Goal: Task Accomplishment & Management: Use online tool/utility

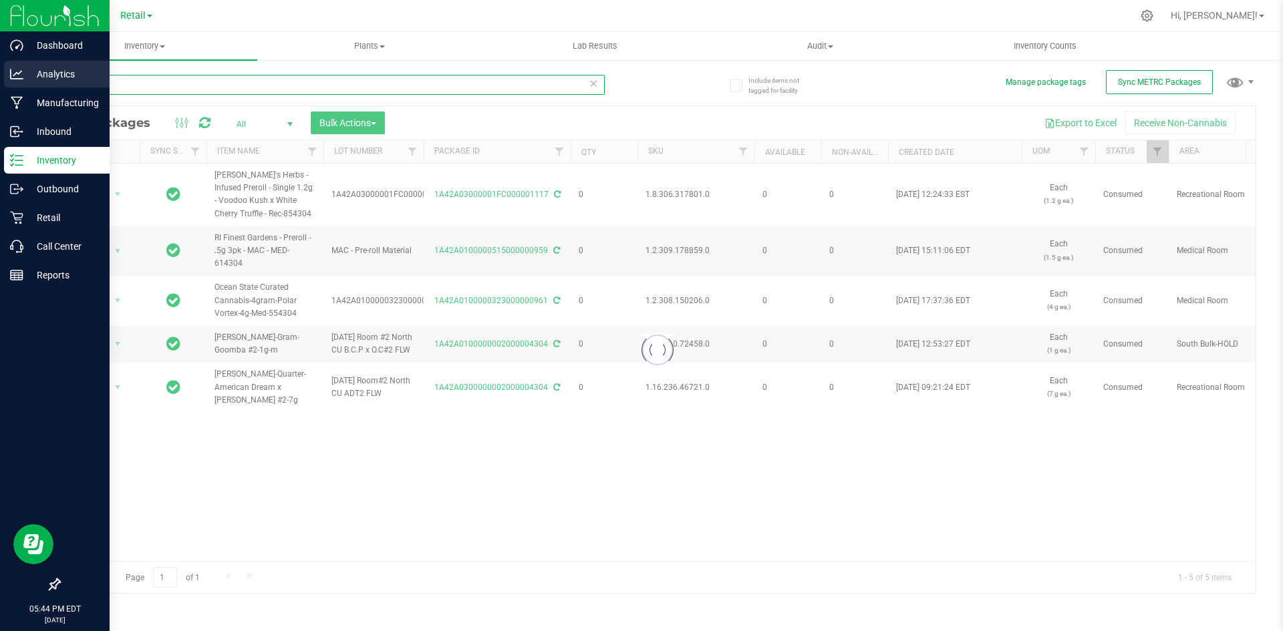
drag, startPoint x: 129, startPoint y: 87, endPoint x: 0, endPoint y: 76, distance: 129.4
click at [0, 76] on div "Dashboard Analytics Manufacturing Inbound Inventory Outbound Retail Call Center…" at bounding box center [641, 315] width 1283 height 631
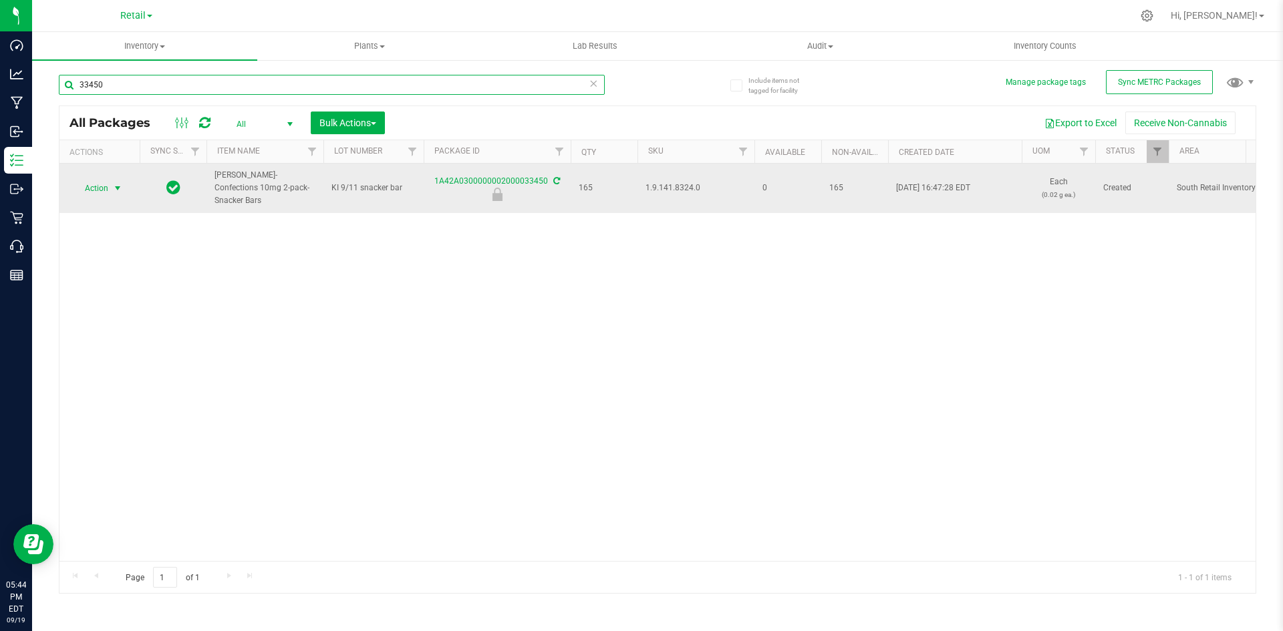
type input "33450"
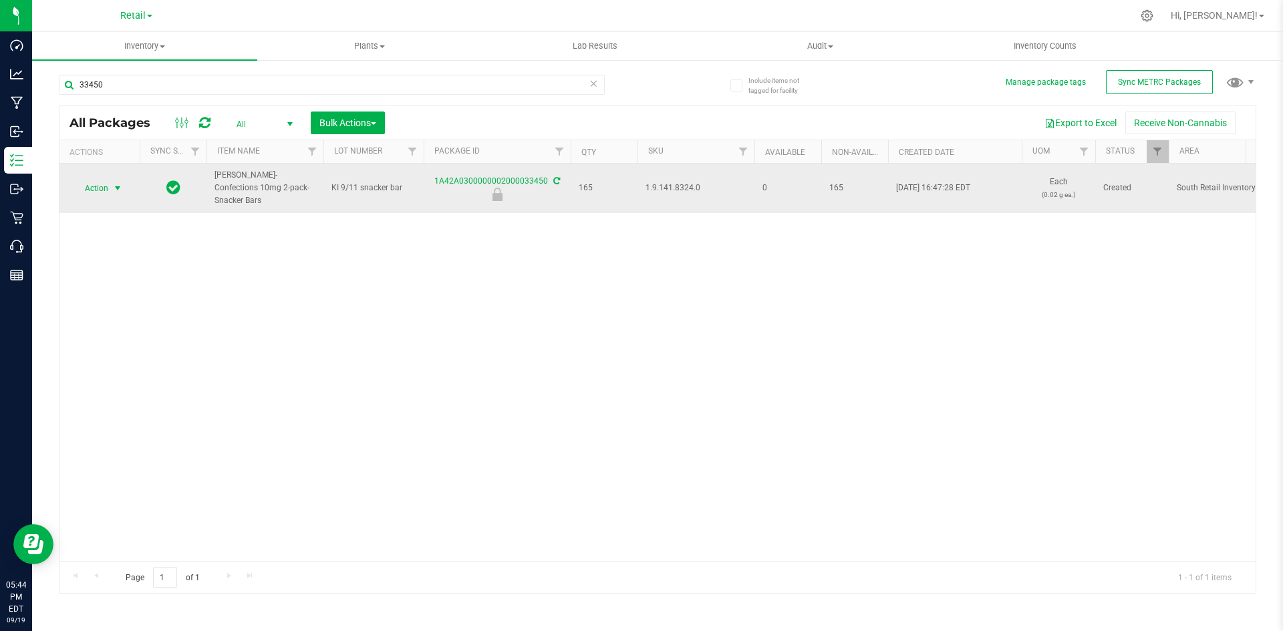
click at [113, 183] on span "select" at bounding box center [117, 188] width 11 height 11
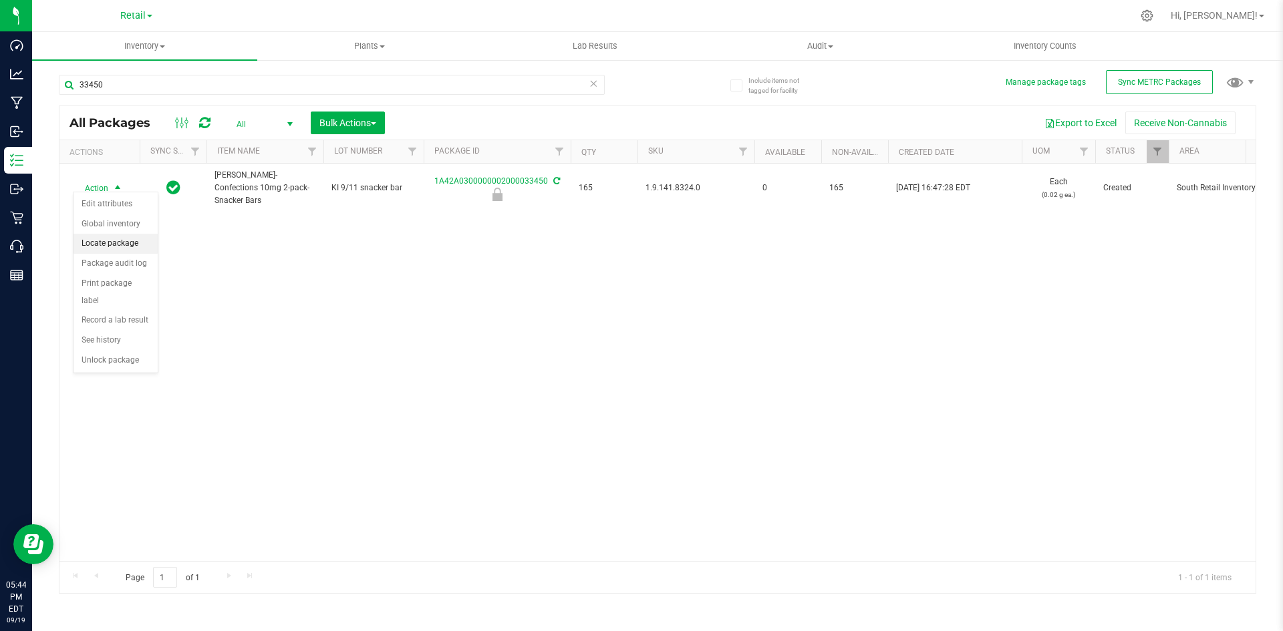
click at [138, 239] on li "Locate package" at bounding box center [116, 244] width 84 height 20
type input "[DATE]"
click at [117, 183] on span "select" at bounding box center [117, 188] width 11 height 11
click at [126, 241] on li "Locate package" at bounding box center [116, 244] width 84 height 20
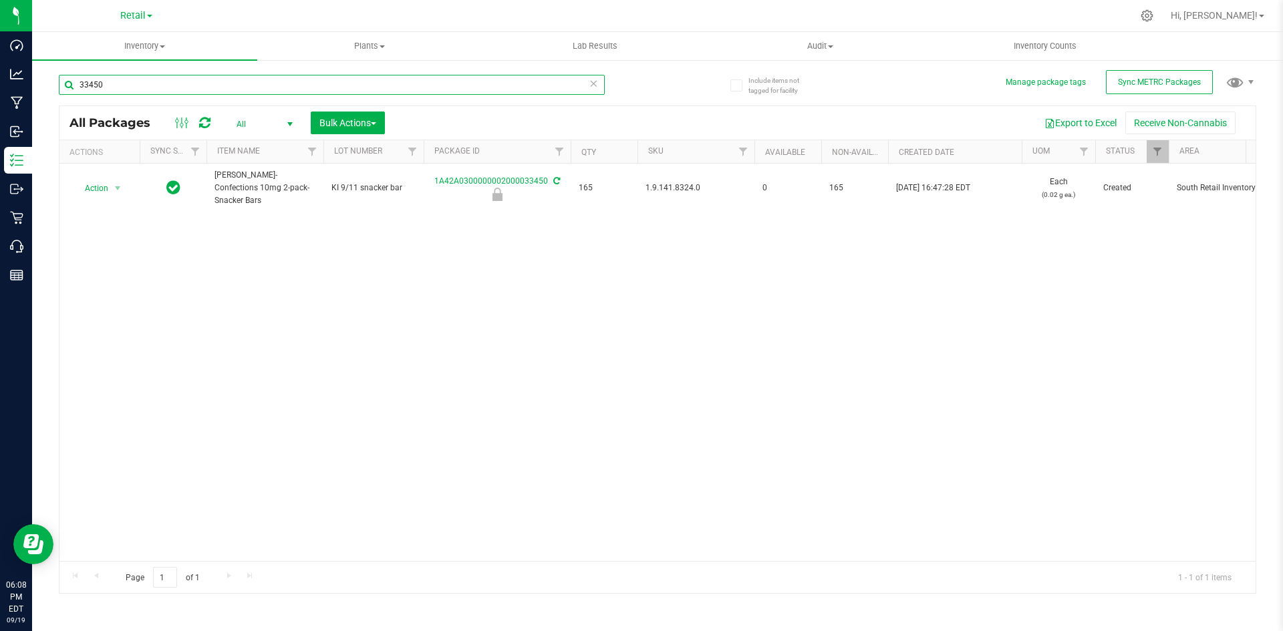
click at [430, 77] on input "33450" at bounding box center [332, 85] width 546 height 20
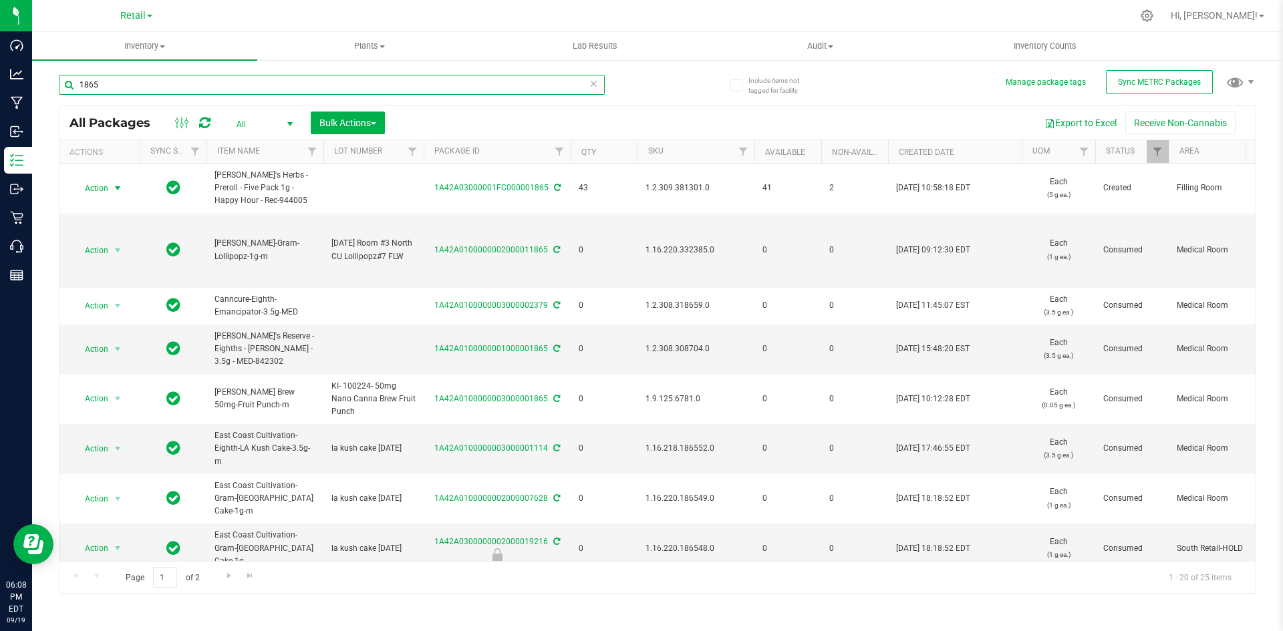
type input "1865"
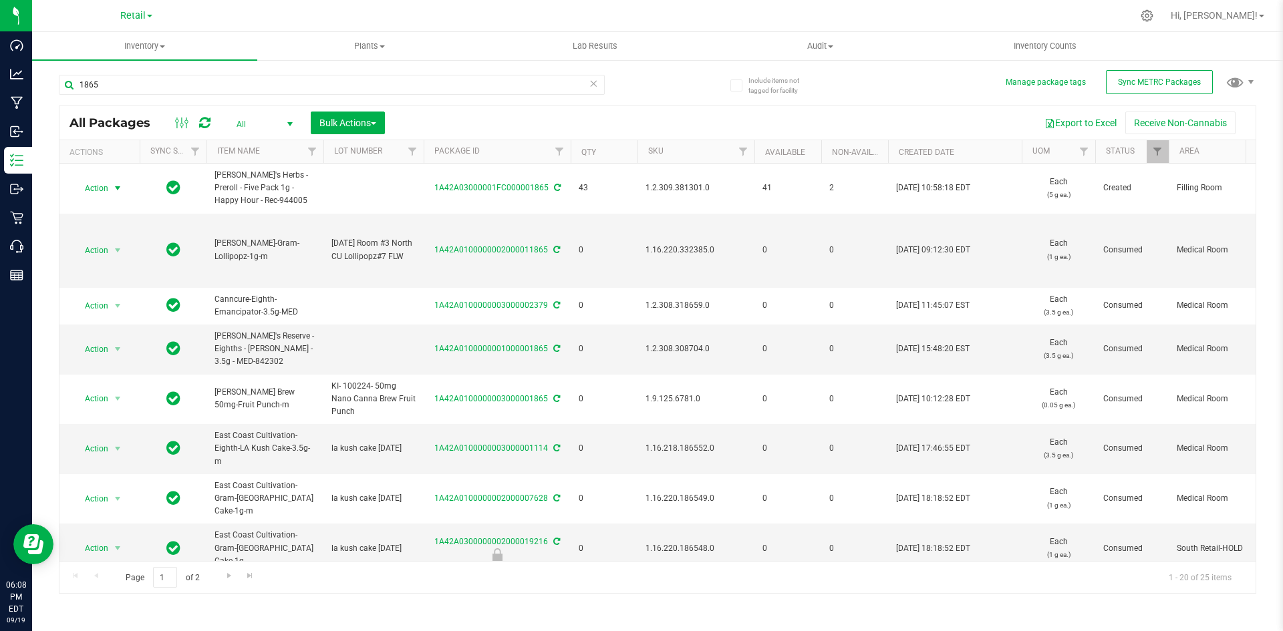
click at [104, 192] on span "Action" at bounding box center [91, 188] width 36 height 19
click at [109, 339] on ul "Adjust qty Create package Edit attributes Global inventory Locate package Lock …" at bounding box center [116, 327] width 84 height 255
click at [109, 339] on li "Print package label" at bounding box center [116, 357] width 84 height 37
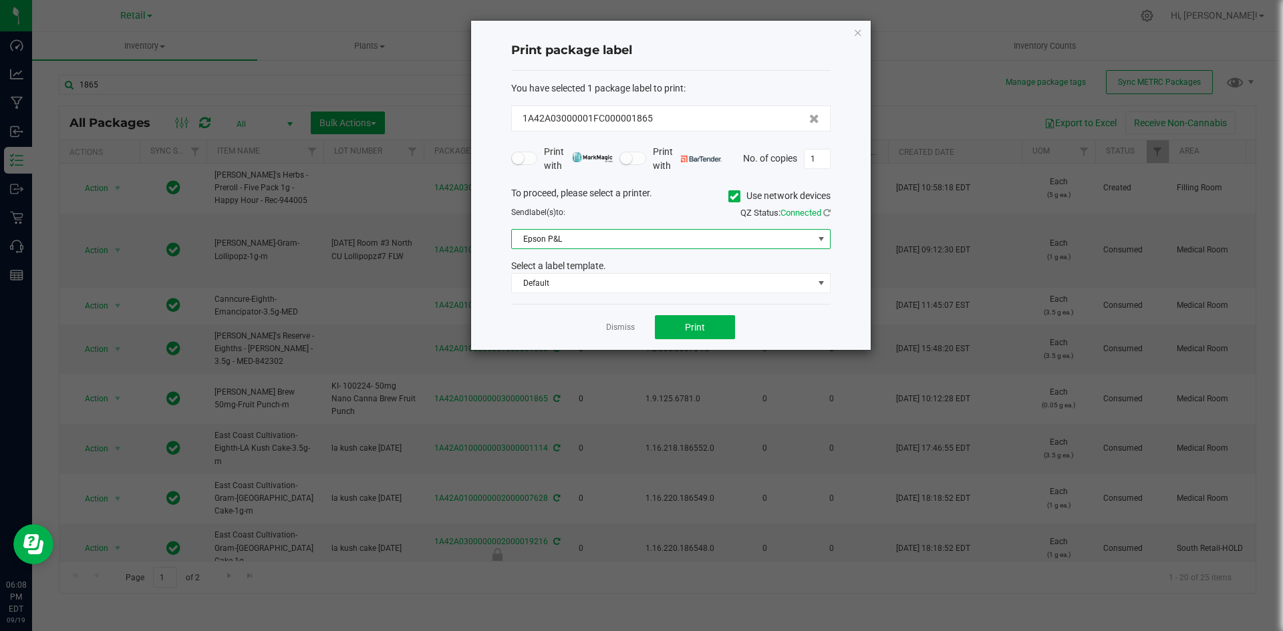
click at [615, 241] on span "Epson P&L" at bounding box center [662, 239] width 301 height 19
click at [757, 199] on label "Use network devices" at bounding box center [779, 196] width 102 height 14
click at [0, 0] on input "Use network devices" at bounding box center [0, 0] width 0 height 0
click at [660, 233] on span at bounding box center [662, 239] width 301 height 19
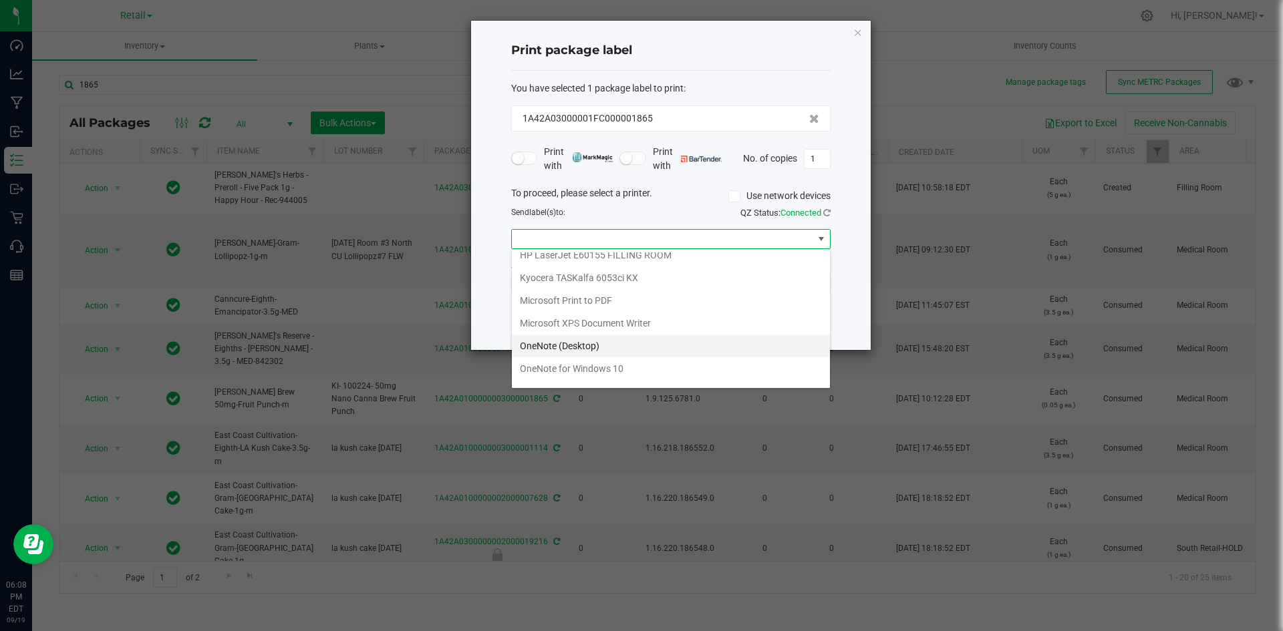
scroll to position [116, 0]
click at [609, 370] on GK420d "ZDesigner GK420d" at bounding box center [671, 375] width 318 height 23
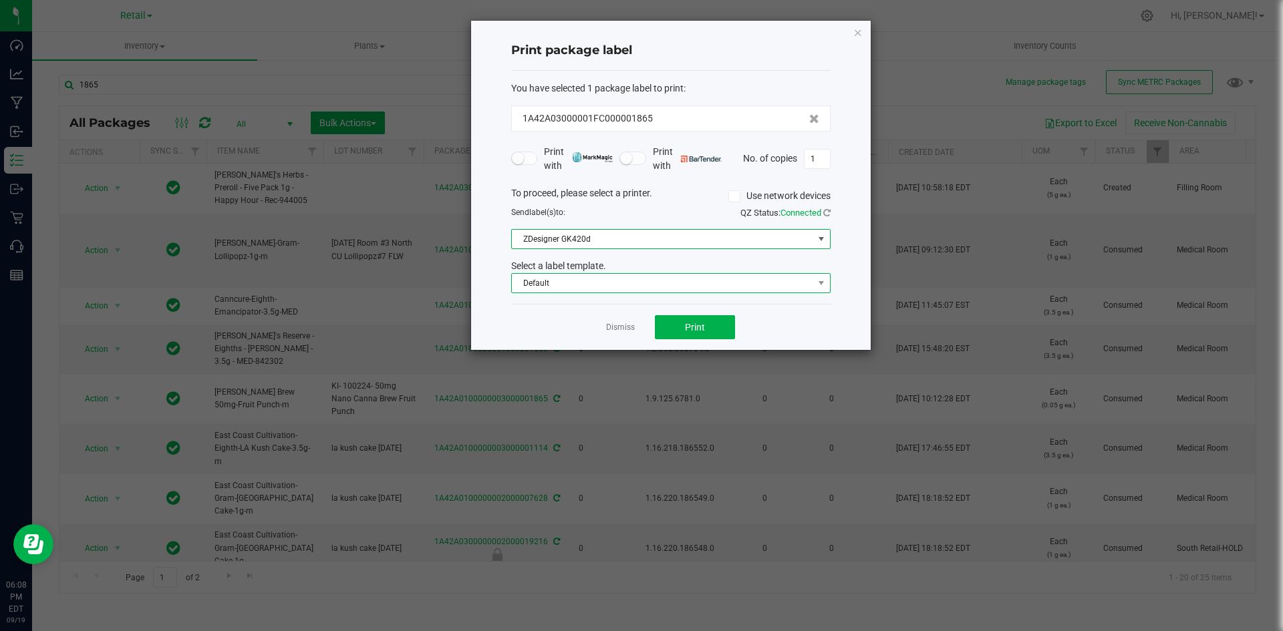
click at [621, 292] on span "Default" at bounding box center [662, 283] width 301 height 19
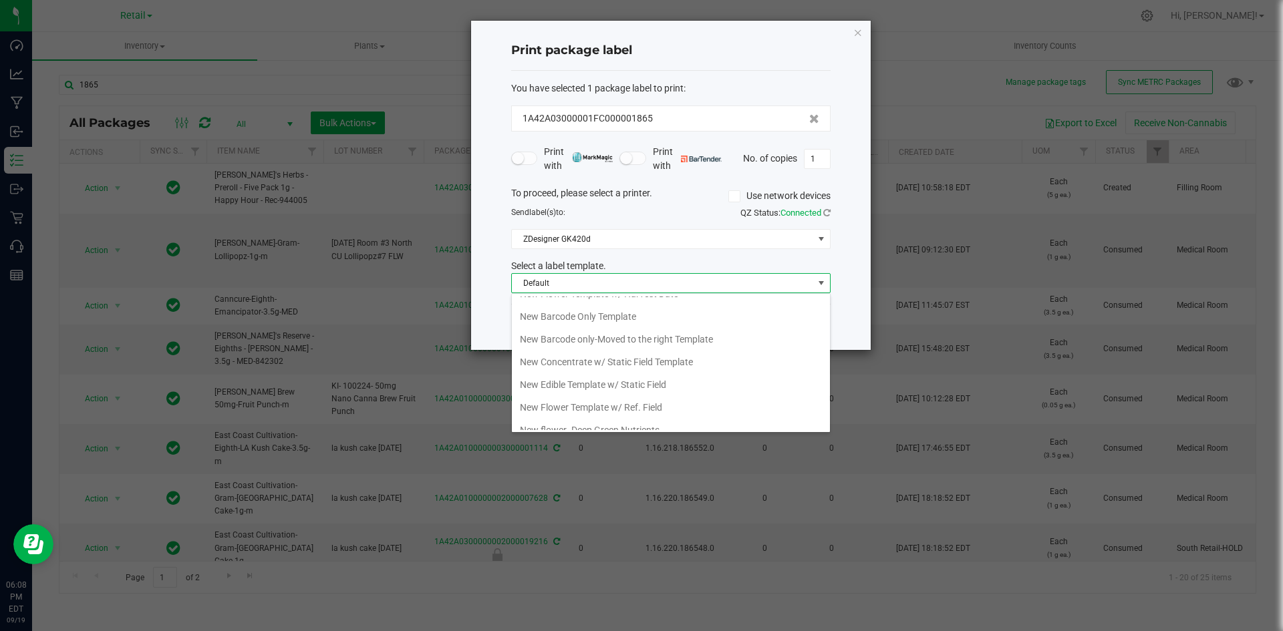
scroll to position [267, 0]
click at [622, 312] on li "New Barcode Only Template" at bounding box center [671, 313] width 318 height 23
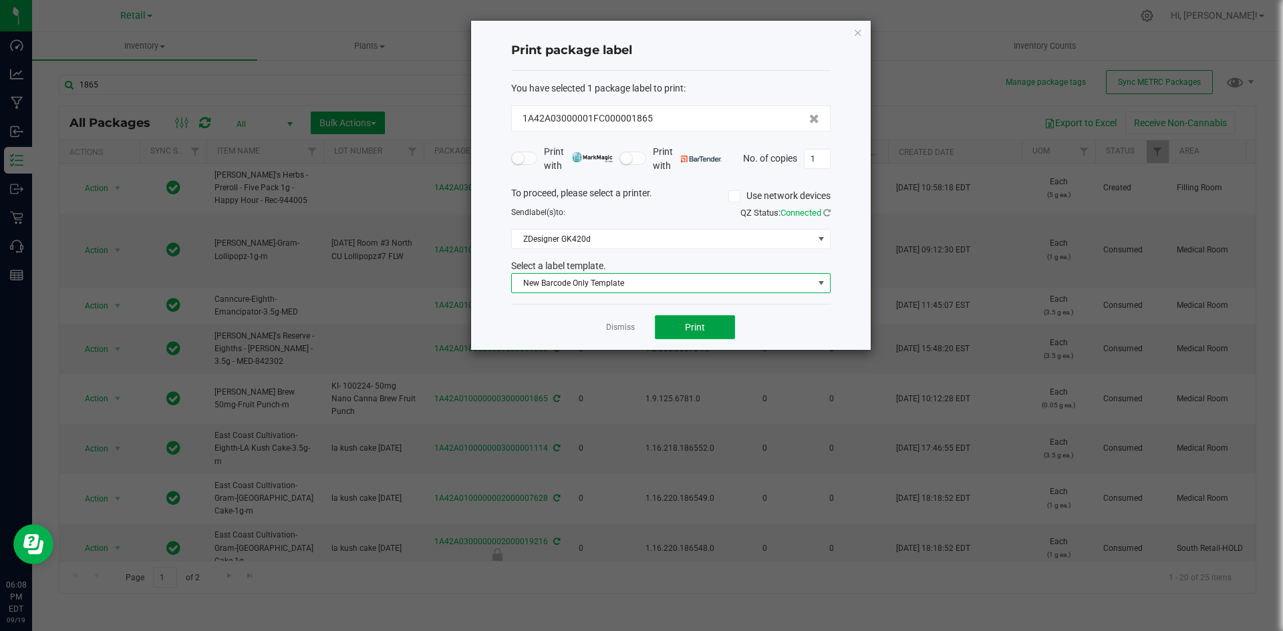
click at [684, 321] on button "Print" at bounding box center [695, 327] width 80 height 24
click at [865, 36] on div "Print package label You have selected 1 package label to print : 1A42A03000001F…" at bounding box center [671, 185] width 400 height 329
click at [858, 35] on icon "button" at bounding box center [857, 32] width 9 height 16
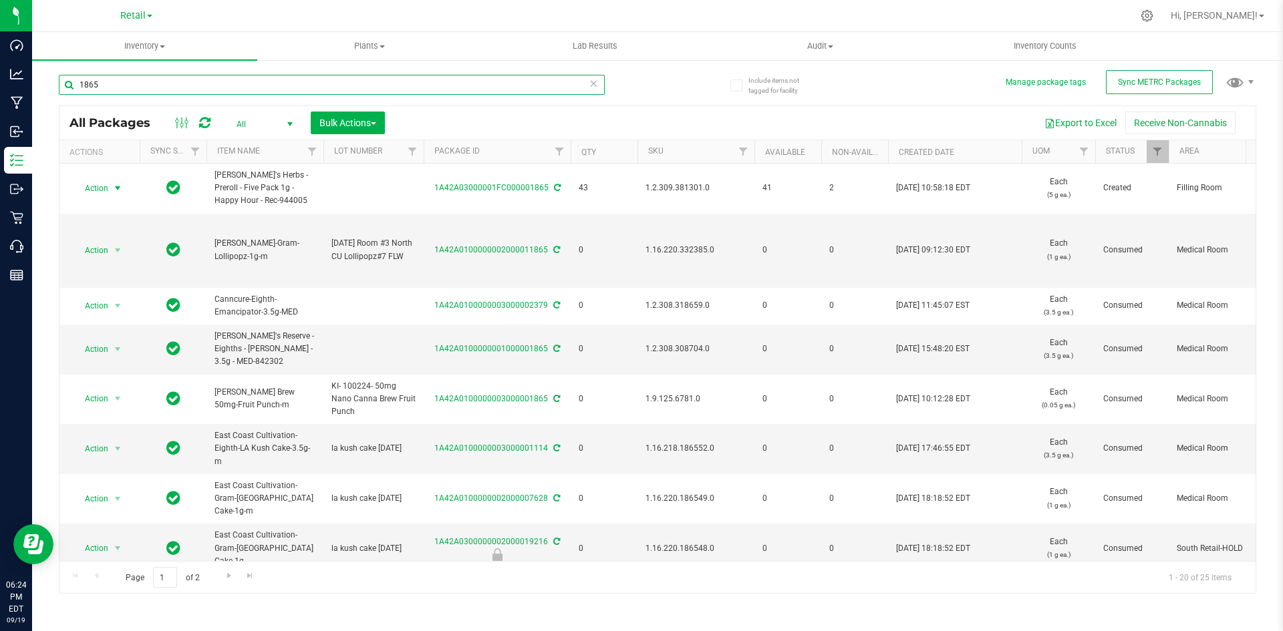
click at [389, 88] on input "1865" at bounding box center [332, 85] width 546 height 20
drag, startPoint x: 389, startPoint y: 88, endPoint x: 237, endPoint y: 88, distance: 151.7
click at [231, 100] on div "1865" at bounding box center [332, 90] width 546 height 31
click at [237, 88] on input "1865" at bounding box center [332, 85] width 546 height 20
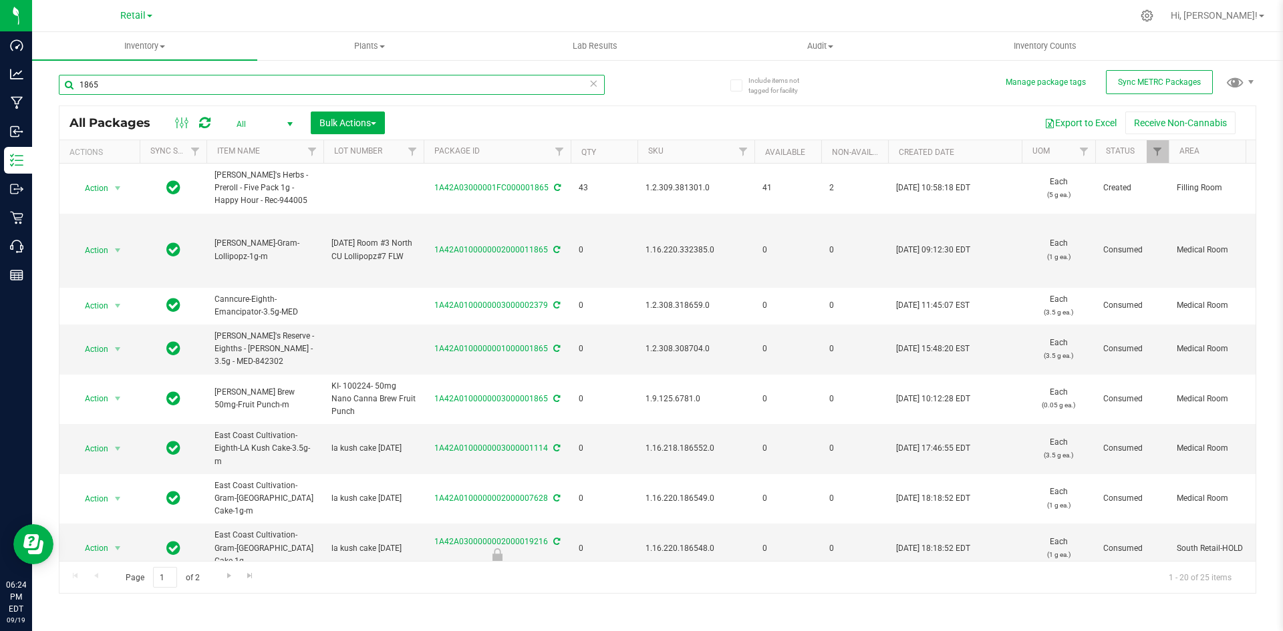
click at [237, 88] on input "1865" at bounding box center [332, 85] width 546 height 20
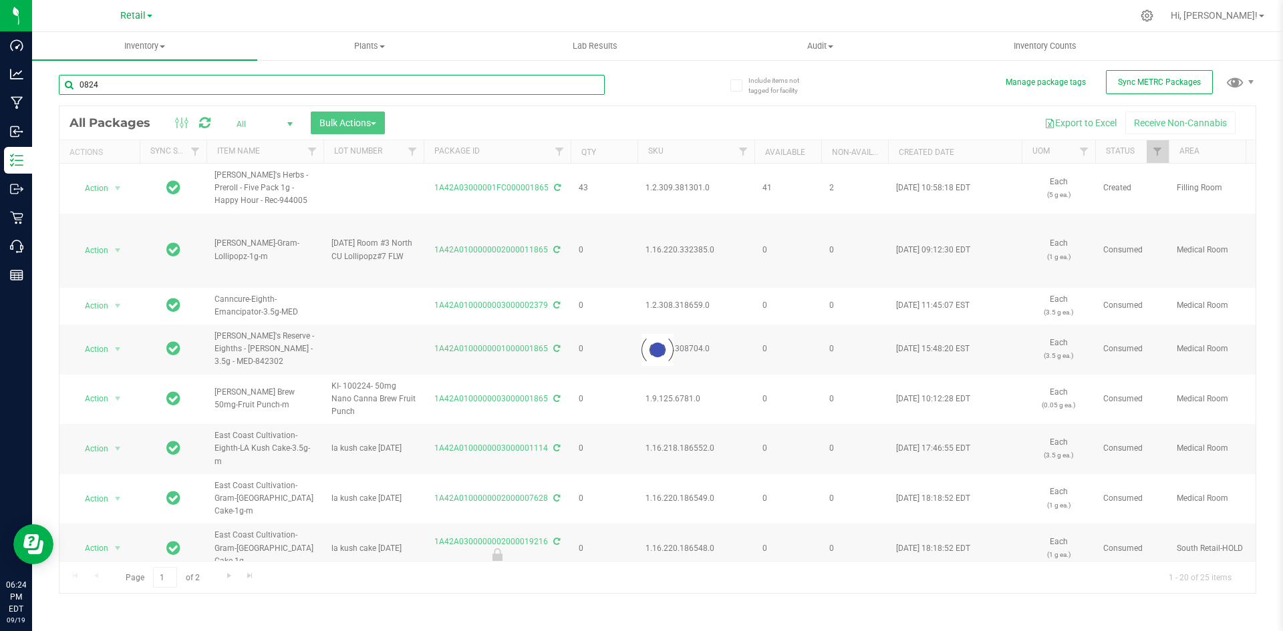
type input "08240"
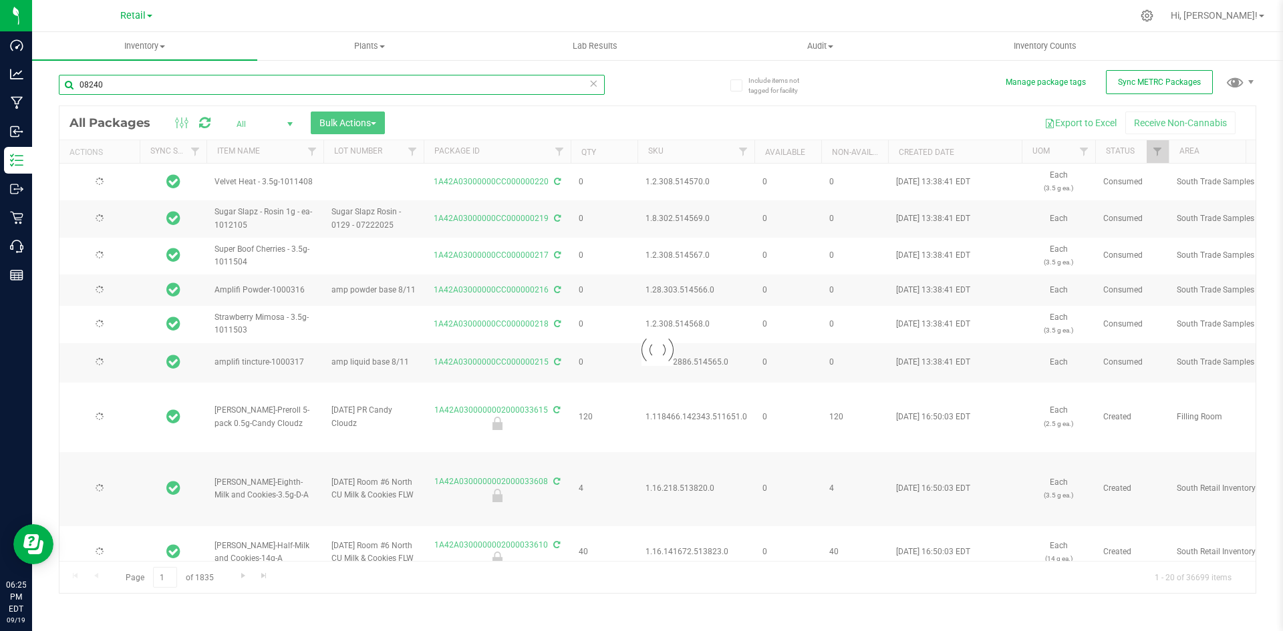
type input "[DATE]"
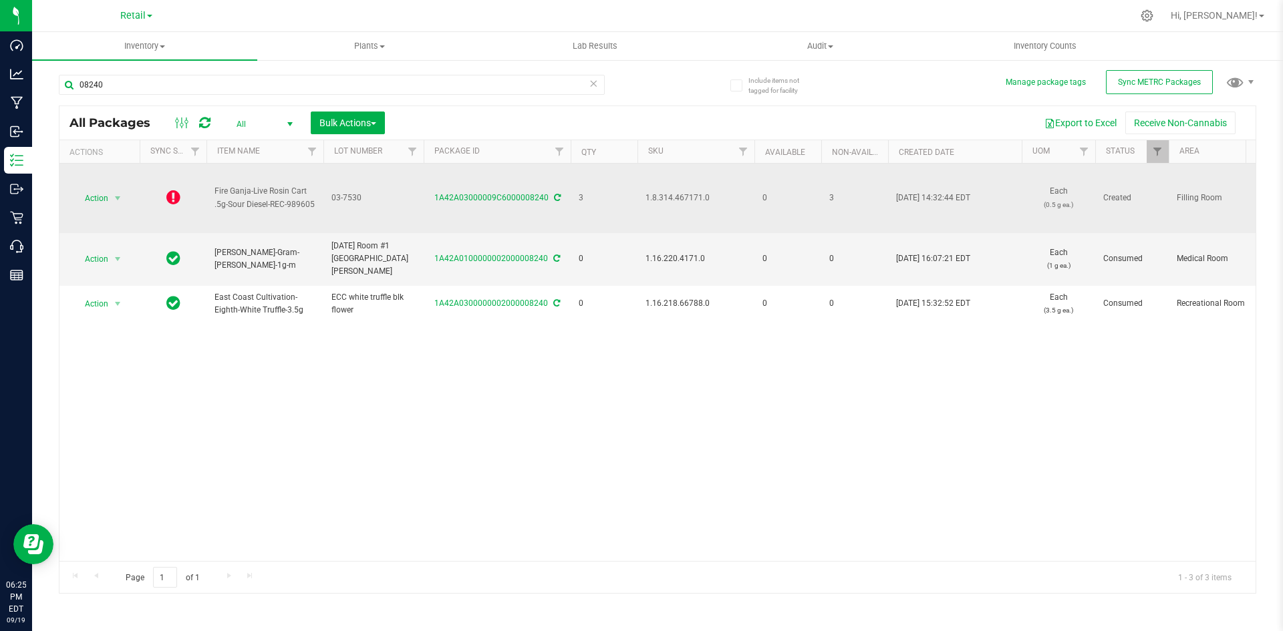
click at [170, 199] on icon at bounding box center [173, 197] width 14 height 16
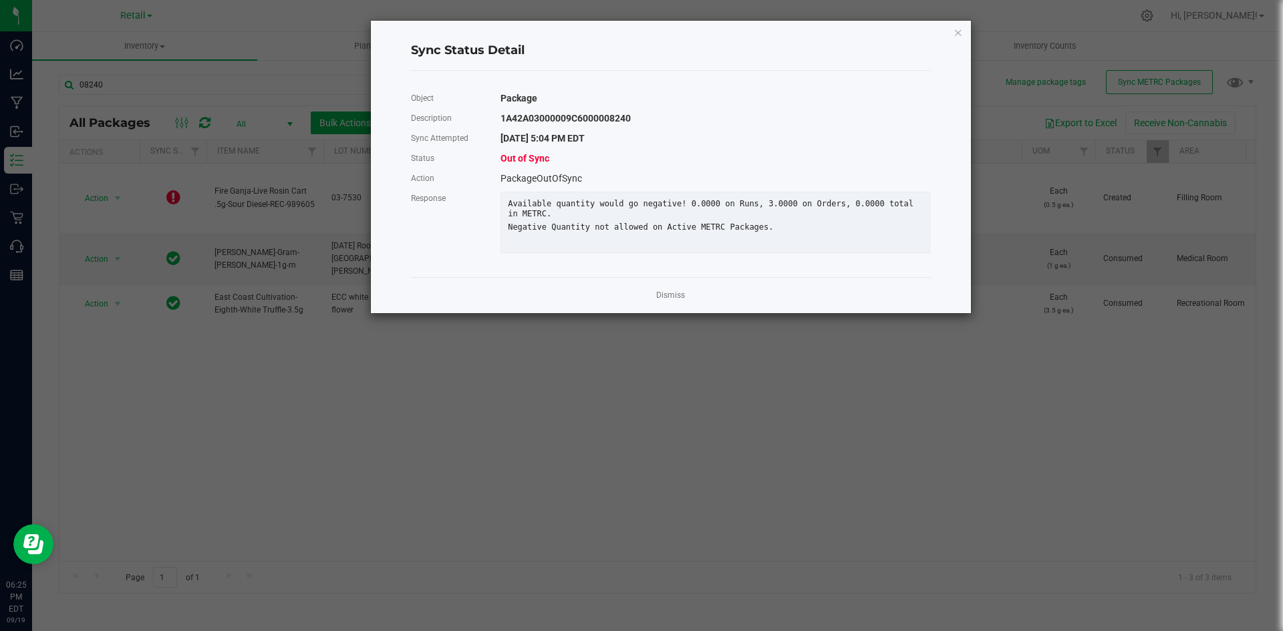
click at [672, 297] on div "Dismiss" at bounding box center [671, 295] width 520 height 36
click at [672, 301] on link "Dismiss" at bounding box center [670, 295] width 29 height 11
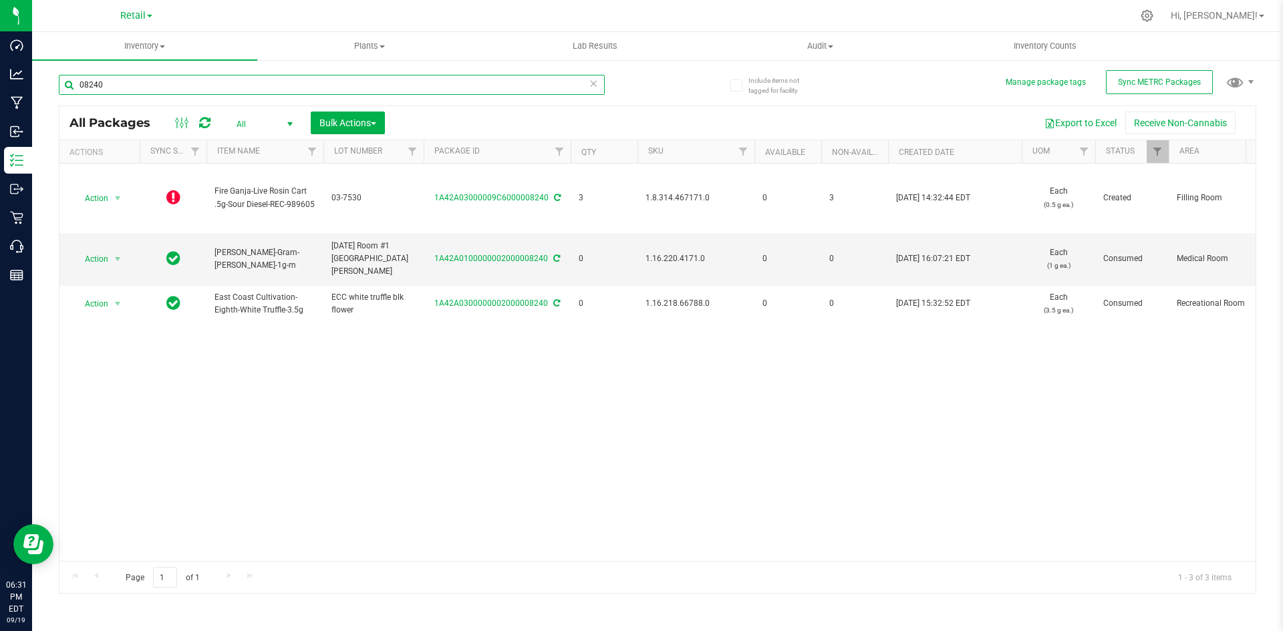
click at [428, 79] on input "08240" at bounding box center [332, 85] width 546 height 20
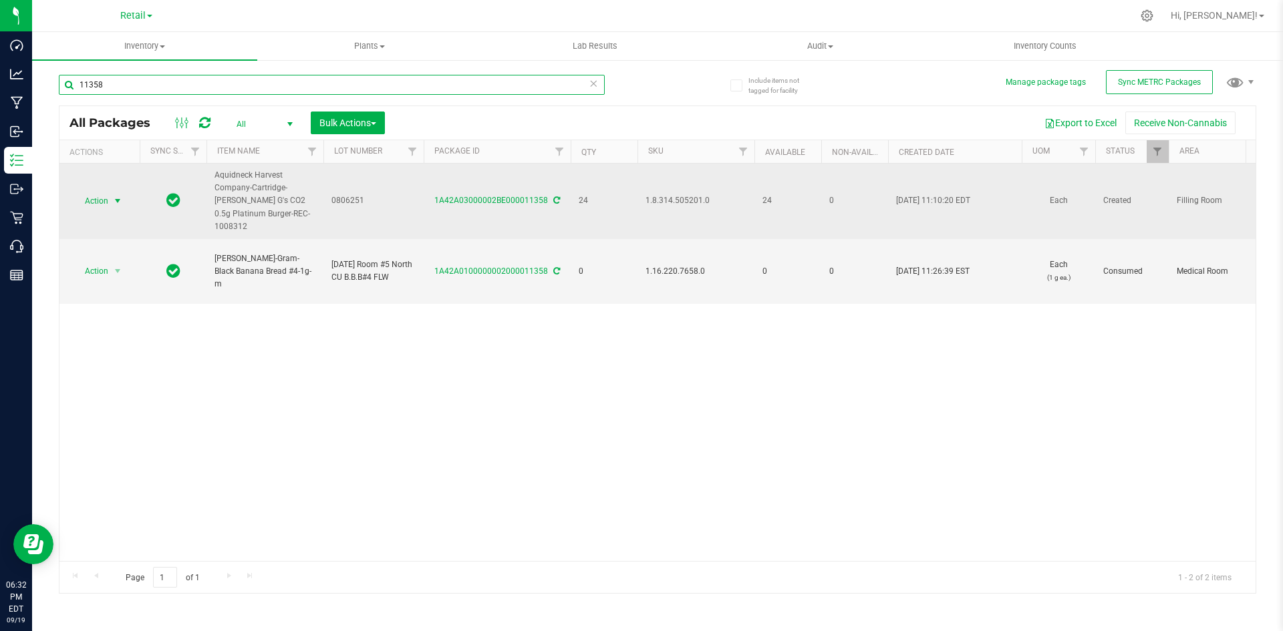
type input "11358"
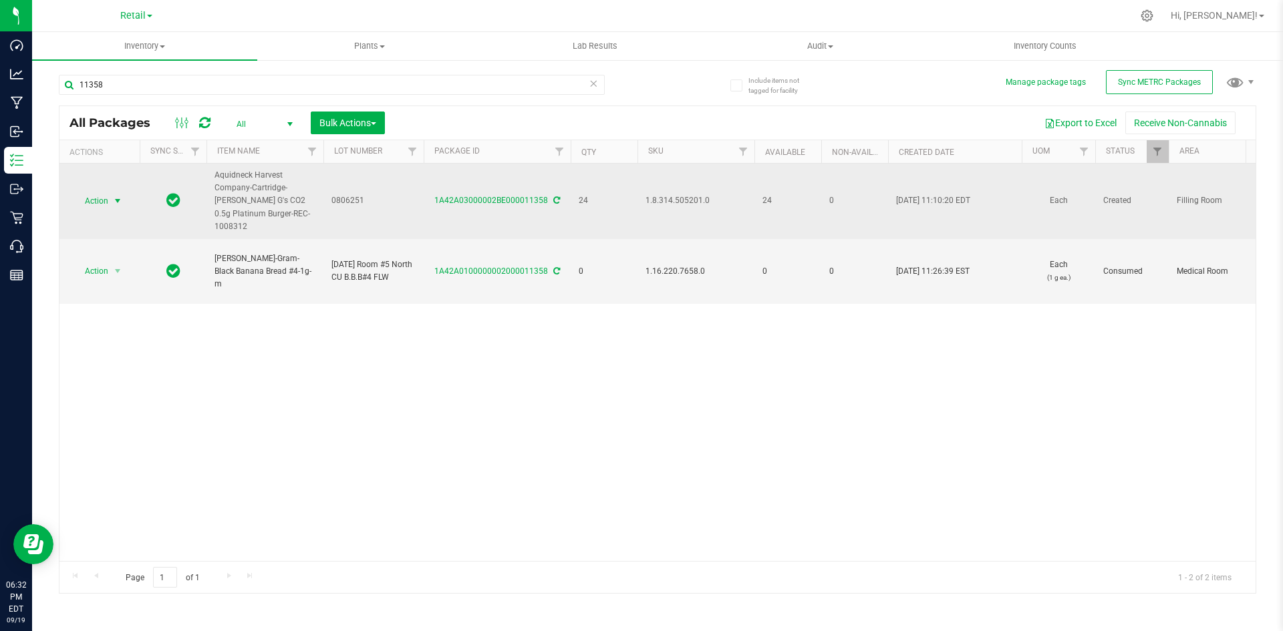
click at [121, 196] on span "select" at bounding box center [117, 201] width 11 height 11
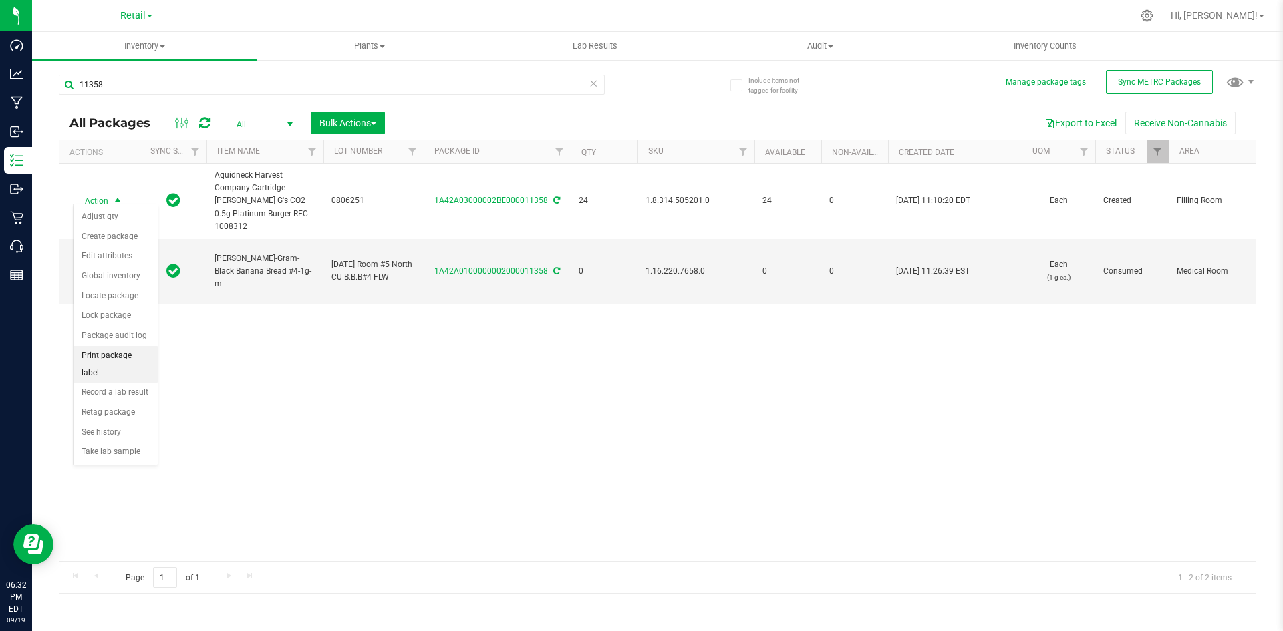
click at [126, 350] on li "Print package label" at bounding box center [116, 364] width 84 height 37
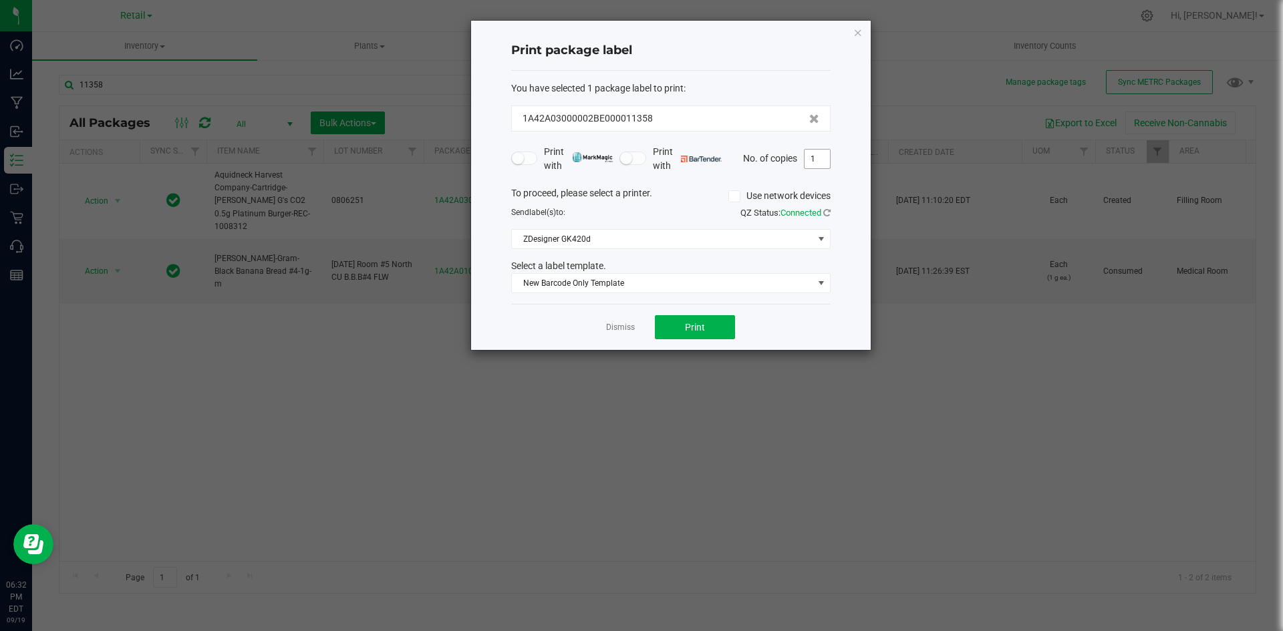
click at [823, 149] on span "1" at bounding box center [817, 159] width 27 height 20
click at [823, 150] on input "1" at bounding box center [817, 159] width 25 height 19
type input "24"
click at [674, 323] on button "Print" at bounding box center [695, 327] width 80 height 24
click at [850, 33] on div "Print package label You have selected 1 package label to print : 1A42A03000002B…" at bounding box center [671, 185] width 400 height 329
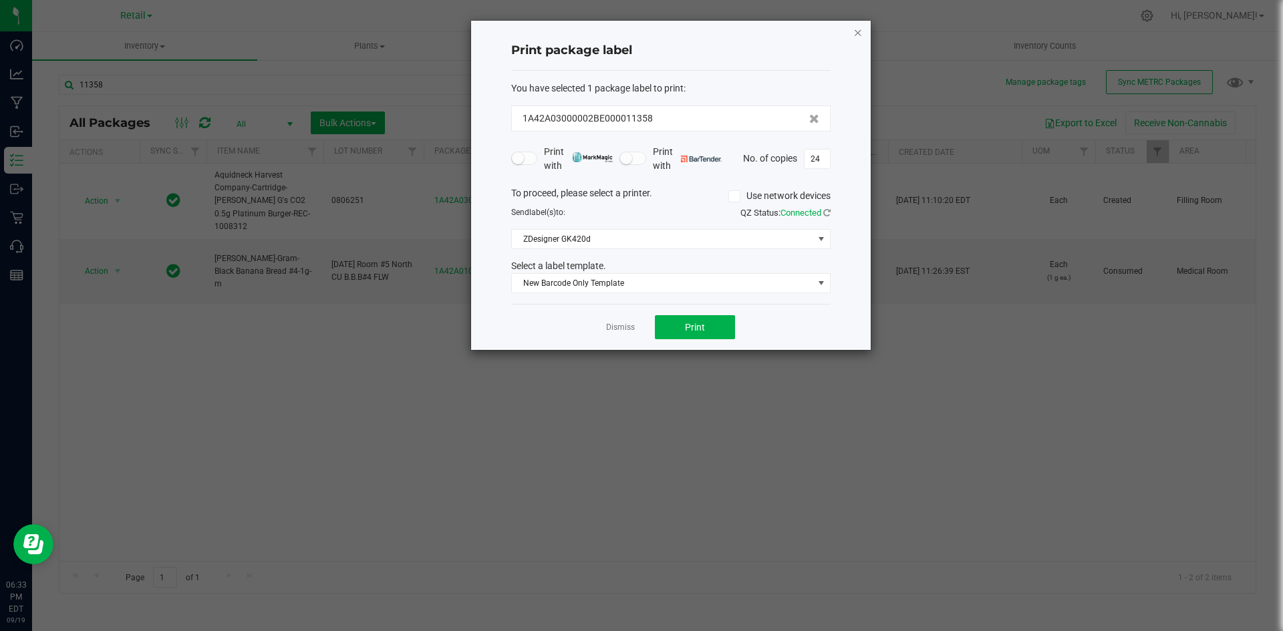
click at [857, 33] on icon "button" at bounding box center [857, 32] width 9 height 16
